Goal: Task Accomplishment & Management: Manage account settings

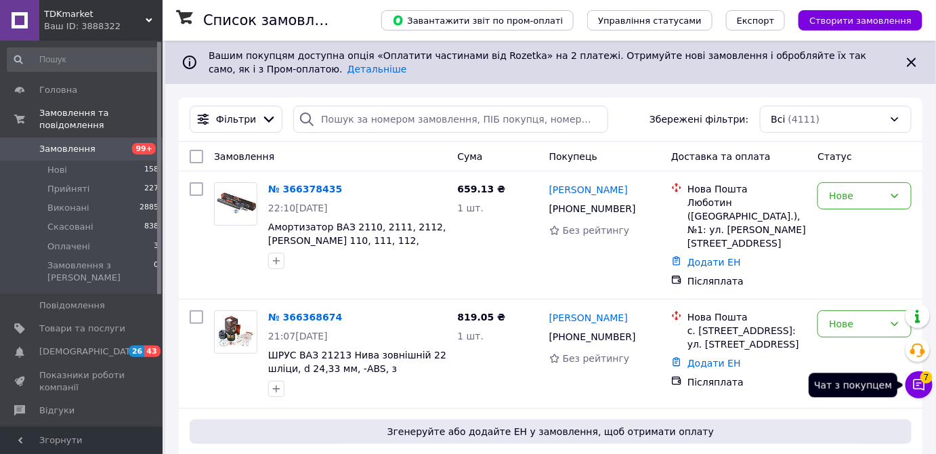
click at [927, 379] on span "7" at bounding box center [927, 377] width 12 height 12
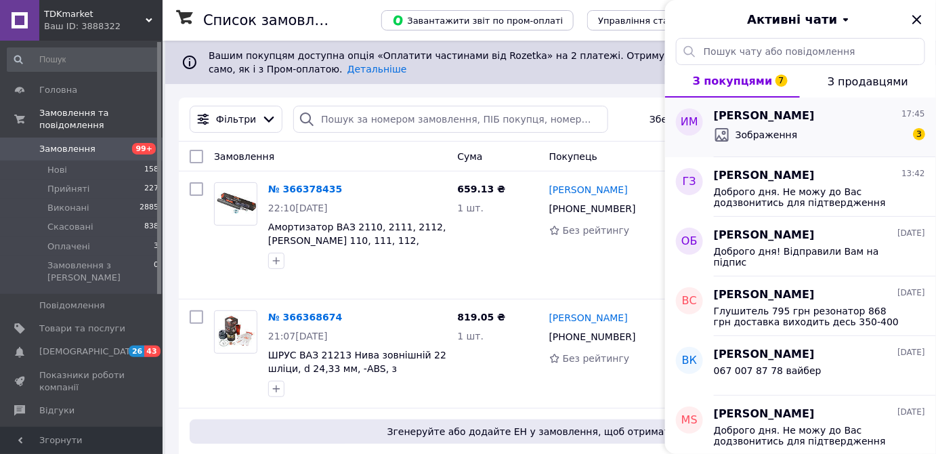
click at [780, 131] on span "Зображення" at bounding box center [767, 135] width 62 height 14
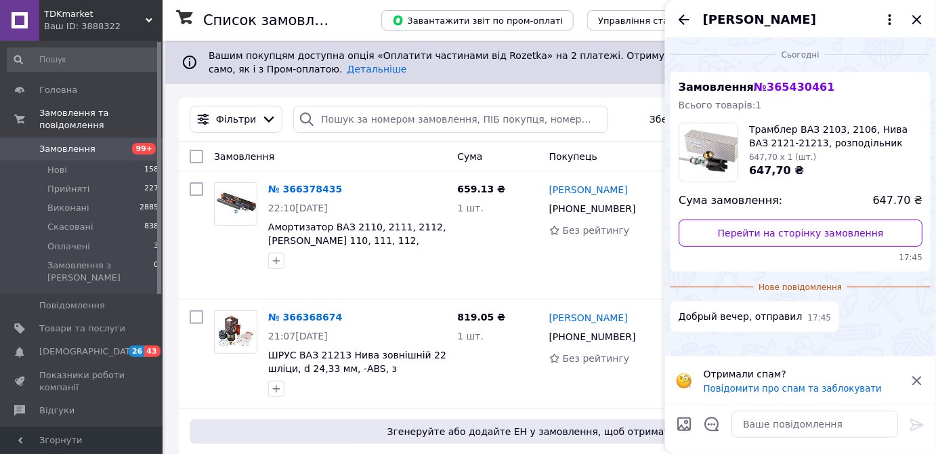
scroll to position [192, 0]
click at [919, 379] on icon at bounding box center [917, 381] width 16 height 16
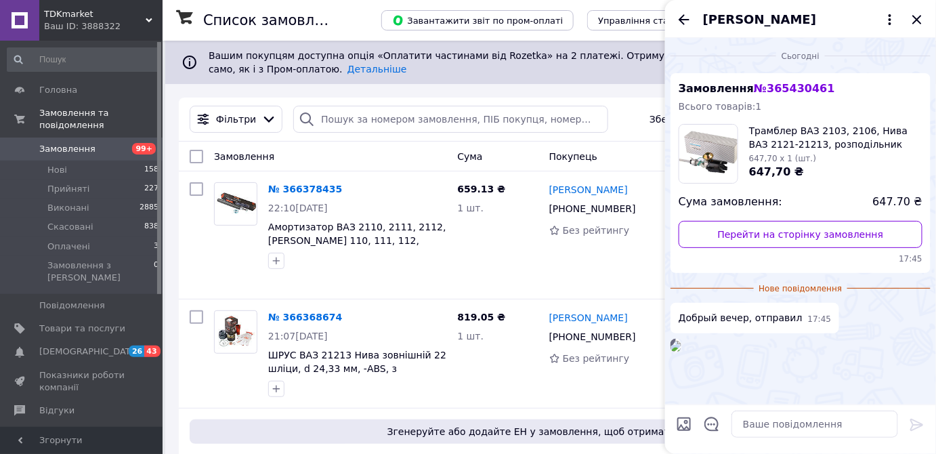
scroll to position [142, 0]
click at [688, 18] on icon "Назад" at bounding box center [684, 20] width 16 height 16
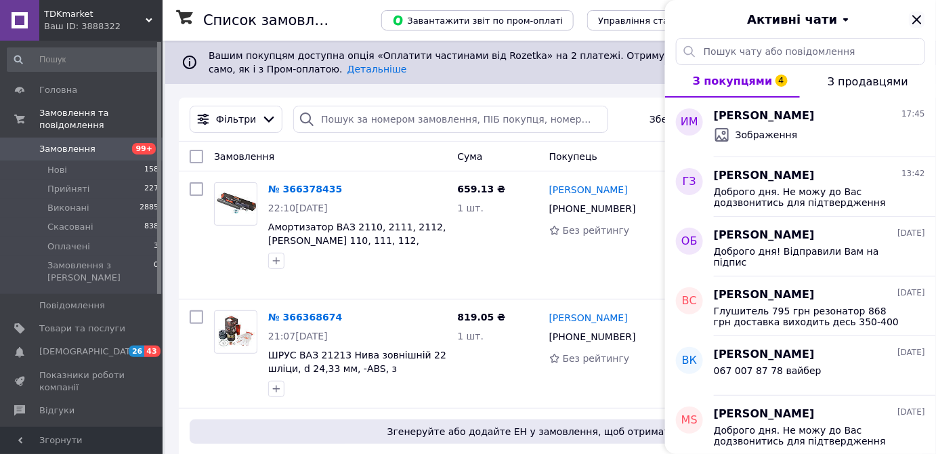
click at [912, 18] on icon "Закрити" at bounding box center [917, 20] width 16 height 16
